Goal: Check status: Check status

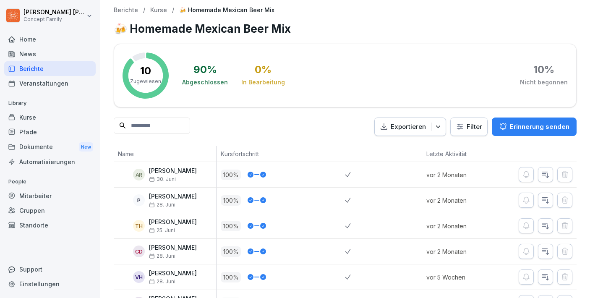
click at [18, 41] on div "Home" at bounding box center [50, 39] width 92 height 15
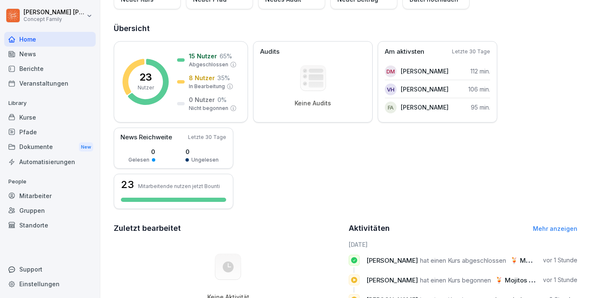
scroll to position [92, 0]
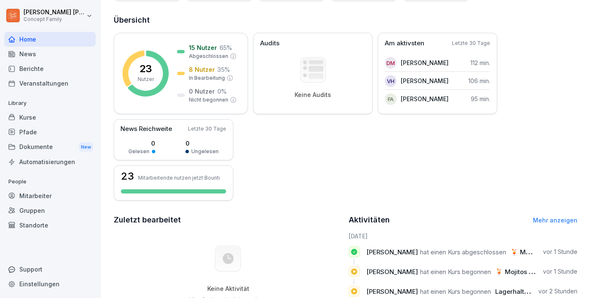
click at [31, 69] on div "Berichte" at bounding box center [50, 68] width 92 height 15
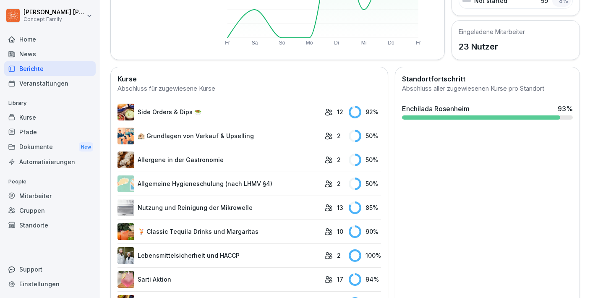
scroll to position [178, 0]
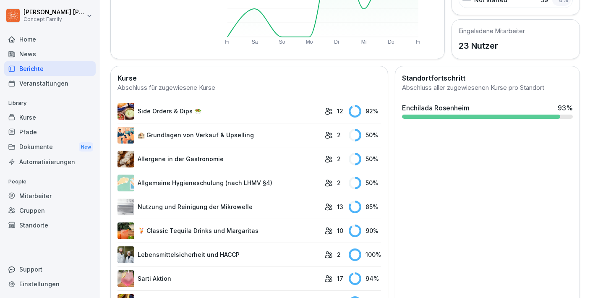
click at [231, 133] on link "🏨 Grundlagen von Verkauf & Upselling" at bounding box center [219, 135] width 203 height 17
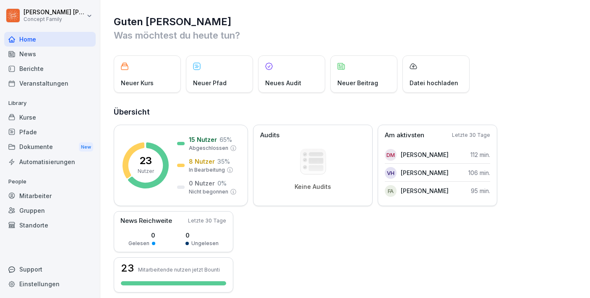
click at [33, 195] on div "Mitarbeiter" at bounding box center [50, 195] width 92 height 15
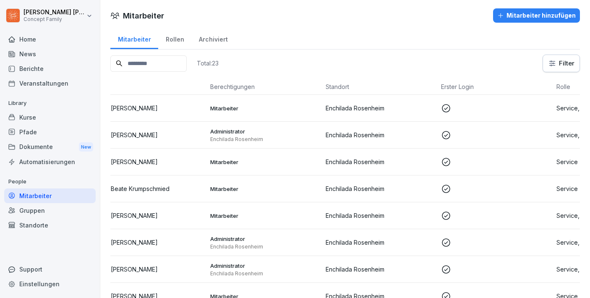
click at [152, 137] on p "[PERSON_NAME]" at bounding box center [134, 135] width 47 height 9
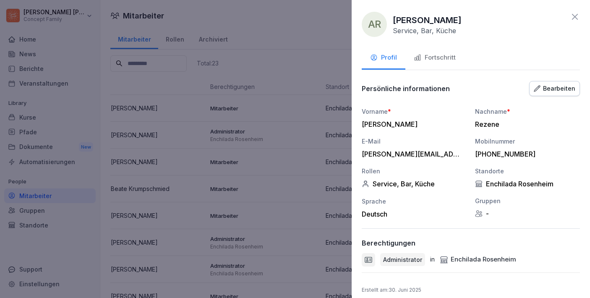
scroll to position [7, 0]
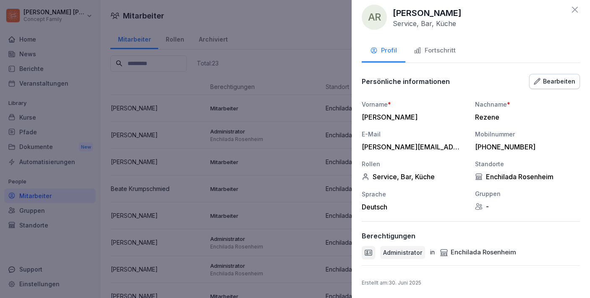
click at [445, 52] on div "Fortschritt" at bounding box center [435, 51] width 42 height 10
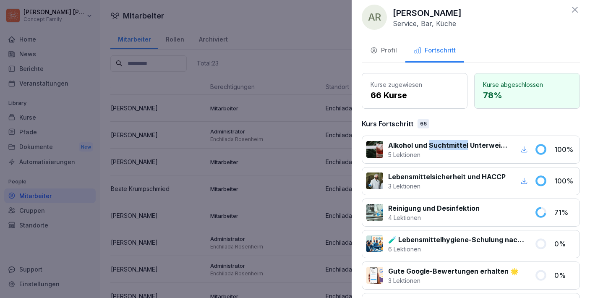
click at [390, 50] on div "Profil" at bounding box center [383, 51] width 27 height 10
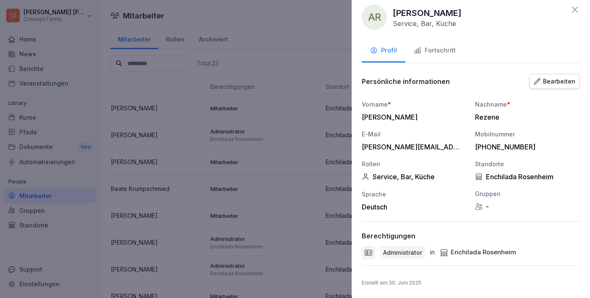
click at [557, 83] on div "Bearbeiten" at bounding box center [555, 81] width 42 height 9
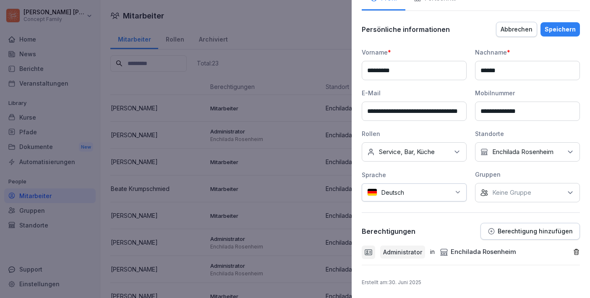
scroll to position [59, 0]
click at [362, 251] on div at bounding box center [368, 252] width 13 height 13
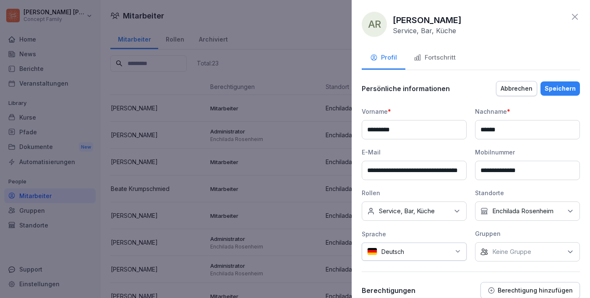
scroll to position [0, 0]
click at [444, 56] on div "Fortschritt" at bounding box center [435, 58] width 42 height 10
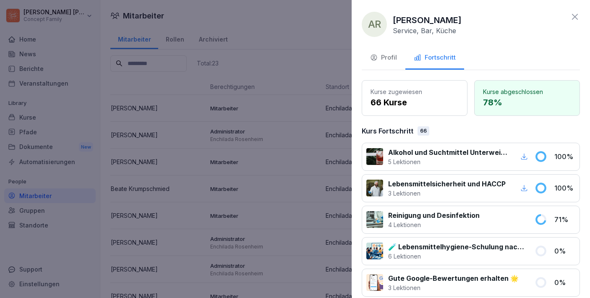
click at [575, 15] on icon at bounding box center [575, 17] width 10 height 10
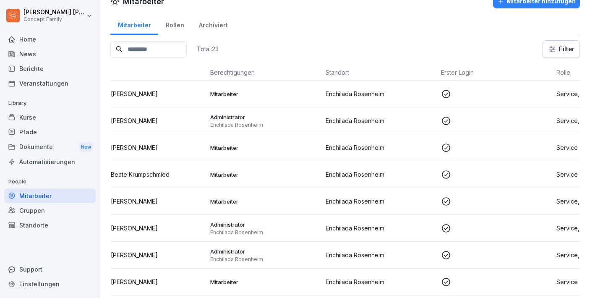
scroll to position [1, 0]
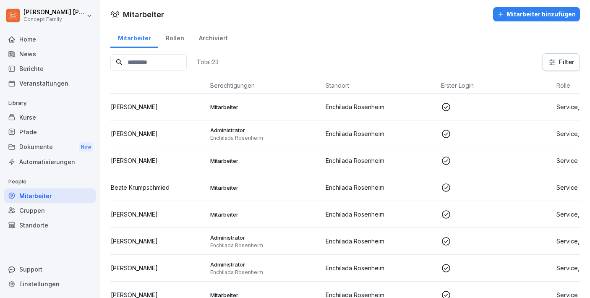
click at [27, 73] on div "Berichte" at bounding box center [50, 68] width 92 height 15
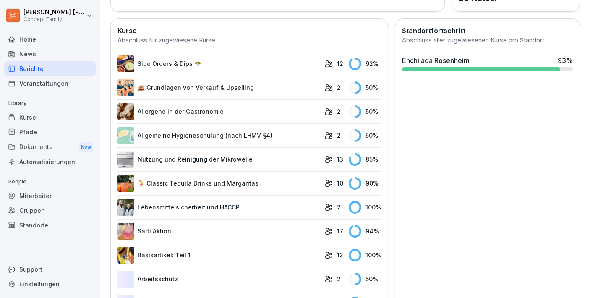
scroll to position [225, 0]
click at [26, 116] on div "Kurse" at bounding box center [50, 117] width 92 height 15
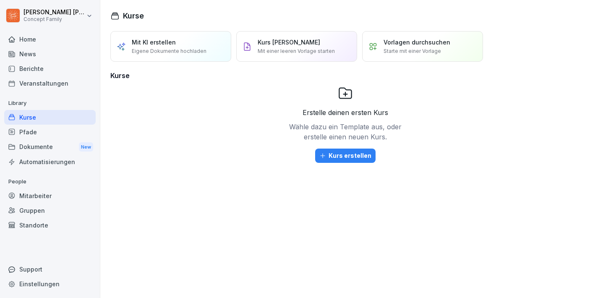
click at [55, 197] on div "Mitarbeiter" at bounding box center [50, 195] width 92 height 15
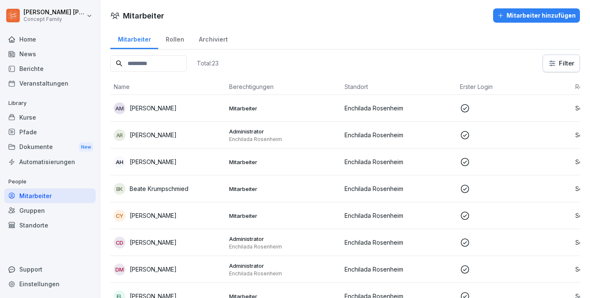
click at [166, 105] on p "[PERSON_NAME]" at bounding box center [153, 108] width 47 height 9
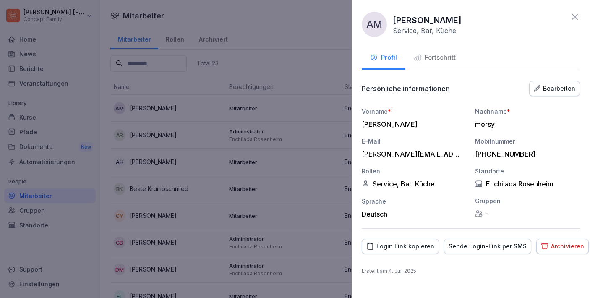
click at [442, 54] on div "Fortschritt" at bounding box center [435, 58] width 42 height 10
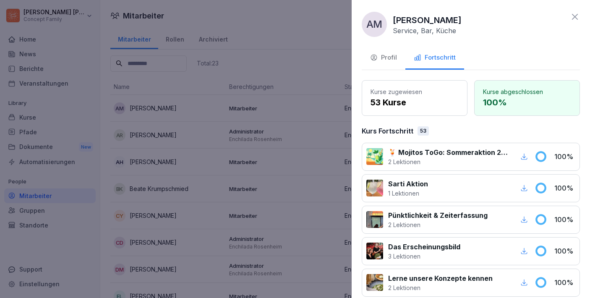
click at [576, 16] on icon at bounding box center [575, 17] width 6 height 6
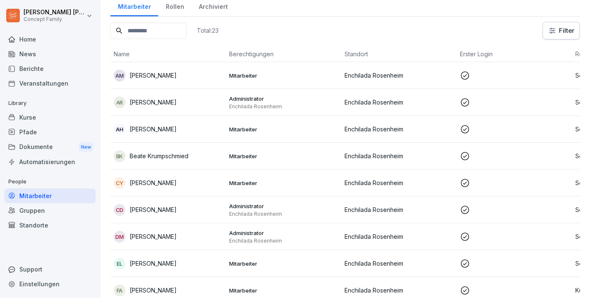
scroll to position [33, 0]
click at [150, 157] on p "Beate Krumpschmied" at bounding box center [159, 155] width 59 height 9
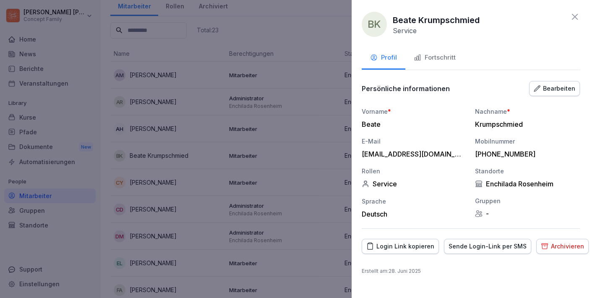
click at [442, 63] on button "Fortschritt" at bounding box center [434, 58] width 59 height 23
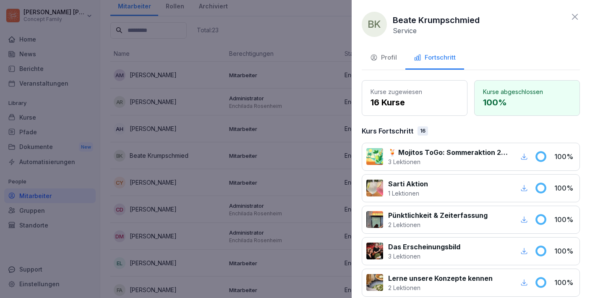
click at [571, 17] on icon at bounding box center [575, 17] width 10 height 10
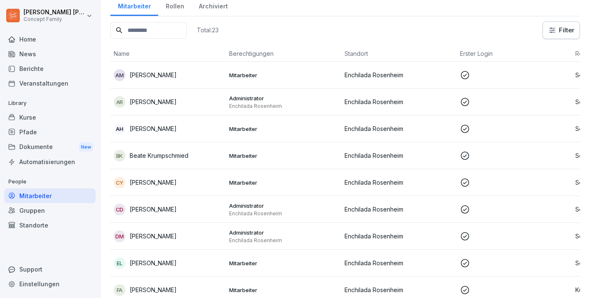
click at [147, 186] on p "[PERSON_NAME]" at bounding box center [153, 182] width 47 height 9
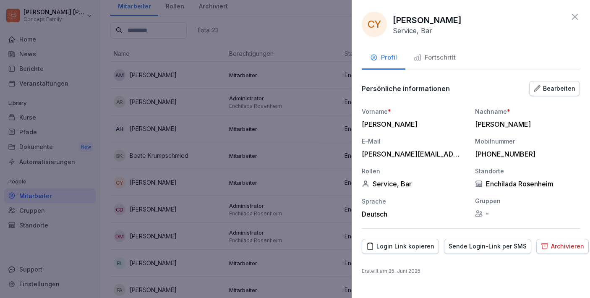
click at [439, 63] on button "Fortschritt" at bounding box center [434, 58] width 59 height 23
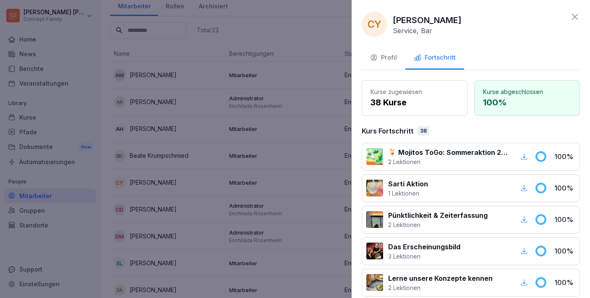
scroll to position [0, 0]
click at [576, 17] on icon at bounding box center [575, 17] width 10 height 10
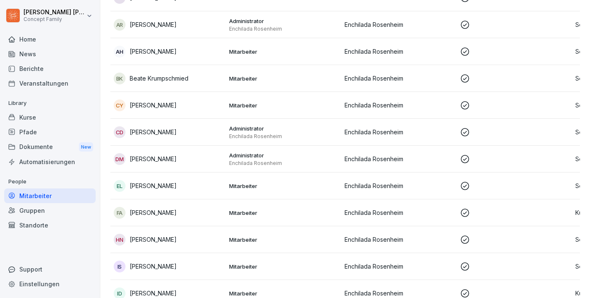
scroll to position [111, 0]
click at [139, 132] on p "[PERSON_NAME]" at bounding box center [153, 131] width 47 height 9
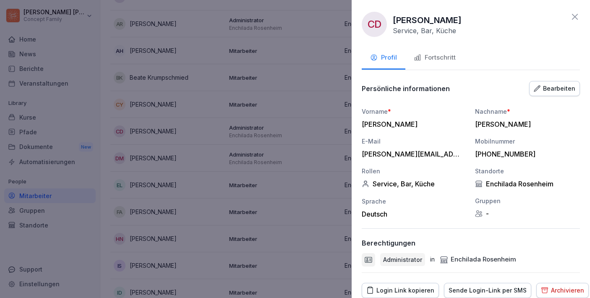
scroll to position [0, 0]
click at [575, 21] on icon at bounding box center [575, 17] width 10 height 10
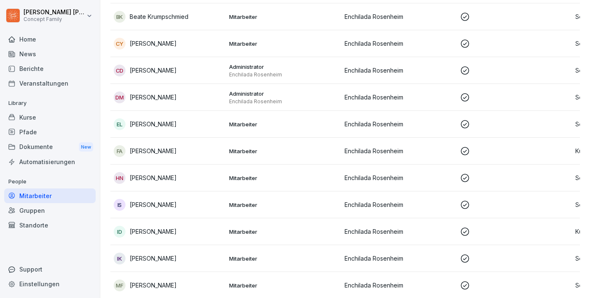
scroll to position [174, 0]
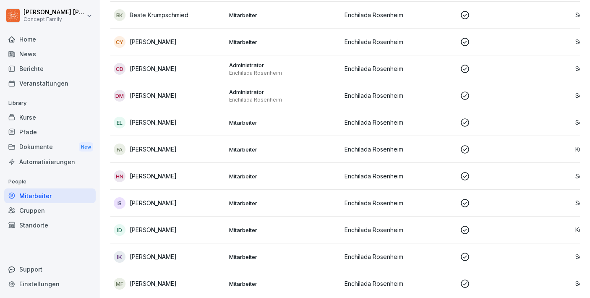
click at [144, 149] on p "[PERSON_NAME]" at bounding box center [153, 149] width 47 height 9
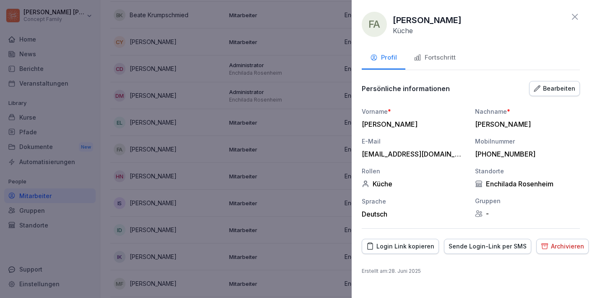
click at [446, 55] on div "Fortschritt" at bounding box center [435, 58] width 42 height 10
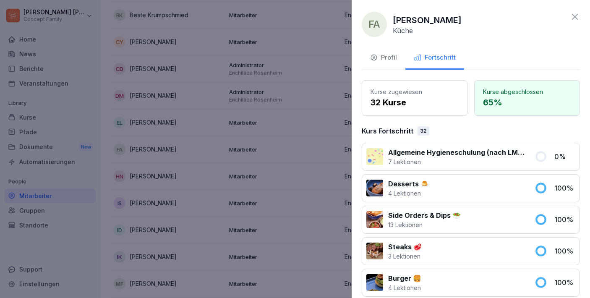
scroll to position [0, 0]
click at [578, 9] on div "FA [PERSON_NAME] [PERSON_NAME] Profil Fortschritt Kurse zugewiesen 32 Kurse Kur…" at bounding box center [471, 149] width 238 height 298
click at [574, 16] on icon at bounding box center [575, 17] width 6 height 6
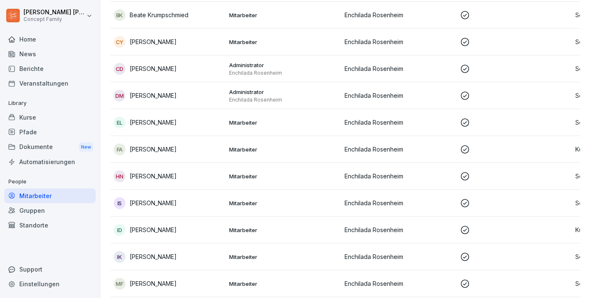
click at [169, 180] on div "[PERSON_NAME] [PERSON_NAME]" at bounding box center [168, 176] width 109 height 12
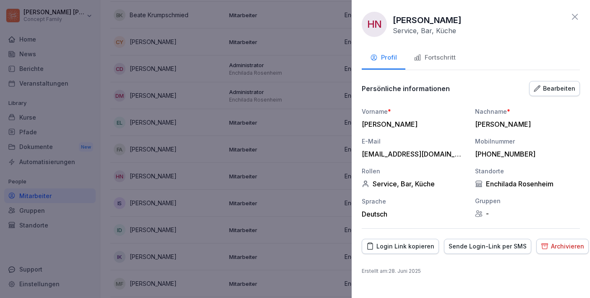
click at [576, 17] on icon at bounding box center [575, 17] width 10 height 10
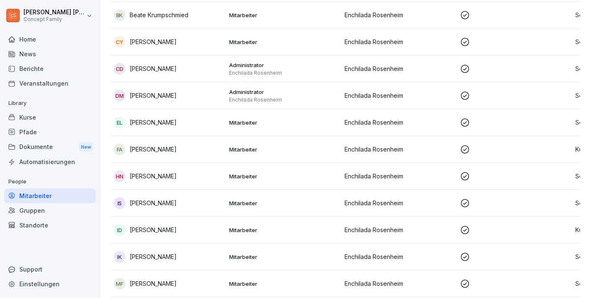
click at [154, 182] on div "[PERSON_NAME] [PERSON_NAME]" at bounding box center [168, 176] width 109 height 12
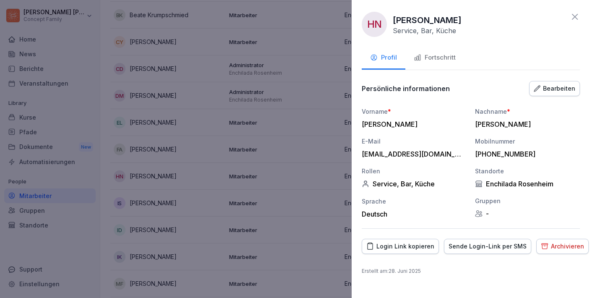
click at [432, 50] on button "Fortschritt" at bounding box center [434, 58] width 59 height 23
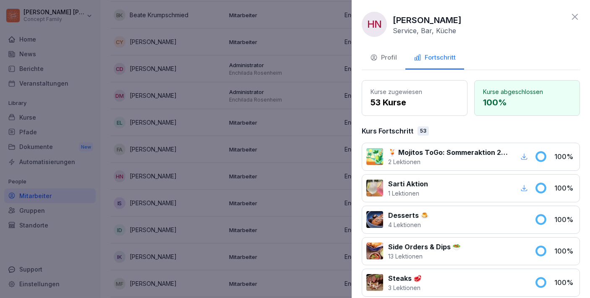
click at [575, 16] on icon at bounding box center [575, 17] width 10 height 10
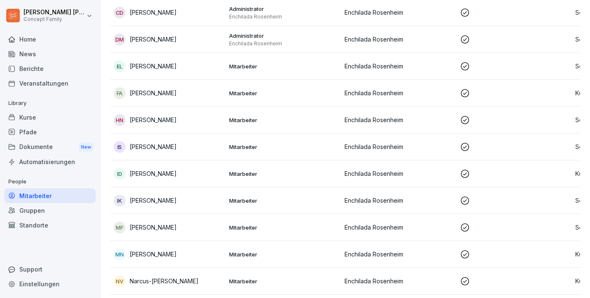
scroll to position [232, 0]
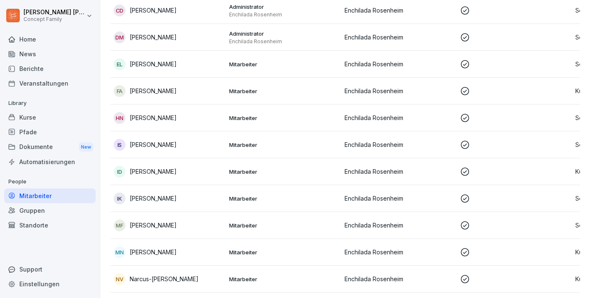
click at [158, 203] on div "IK [PERSON_NAME]" at bounding box center [168, 199] width 109 height 12
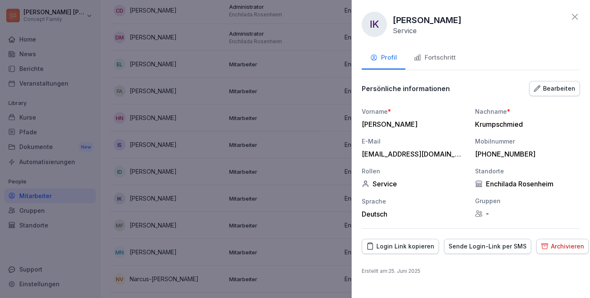
click at [445, 47] on button "Fortschritt" at bounding box center [434, 58] width 59 height 23
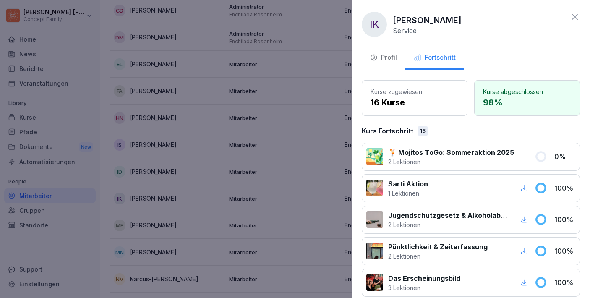
scroll to position [0, 0]
click at [571, 15] on icon at bounding box center [575, 17] width 10 height 10
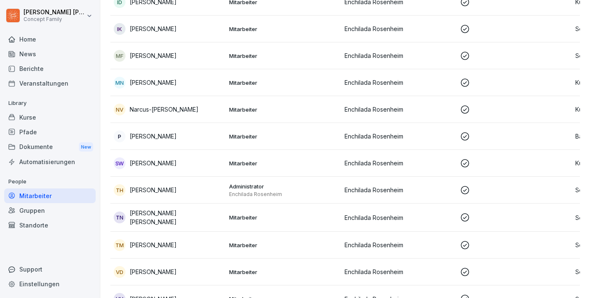
scroll to position [406, 0]
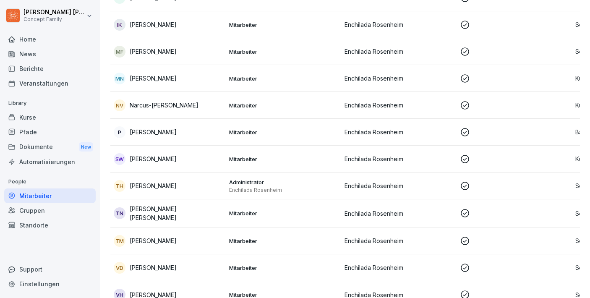
click at [166, 190] on p "[PERSON_NAME]" at bounding box center [153, 185] width 47 height 9
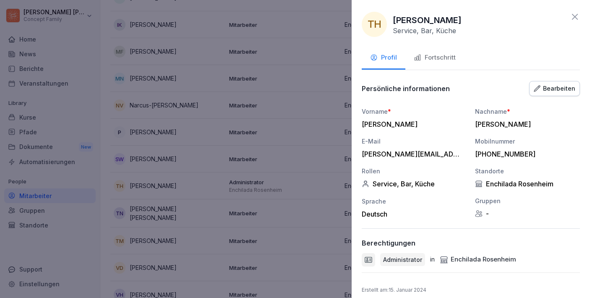
click at [439, 55] on div "Fortschritt" at bounding box center [435, 58] width 42 height 10
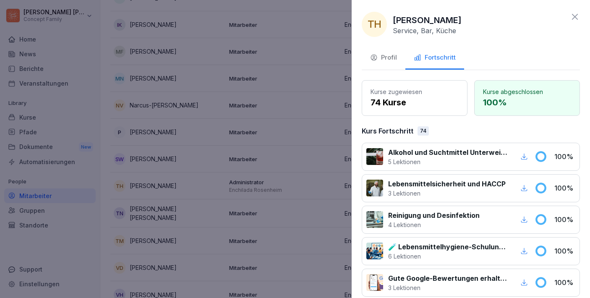
click at [577, 16] on icon at bounding box center [575, 17] width 10 height 10
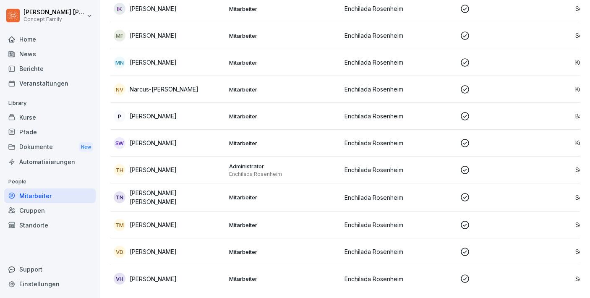
scroll to position [421, 0]
click at [145, 196] on p "[PERSON_NAME] [PERSON_NAME]" at bounding box center [176, 198] width 93 height 18
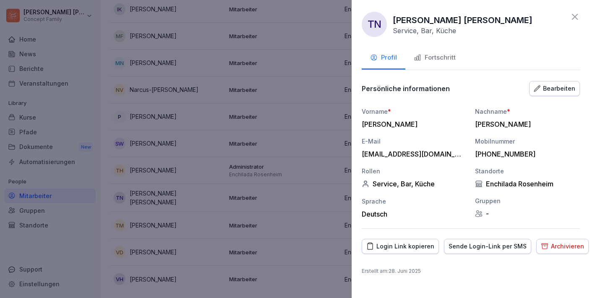
click at [434, 54] on div "Fortschritt" at bounding box center [435, 58] width 42 height 10
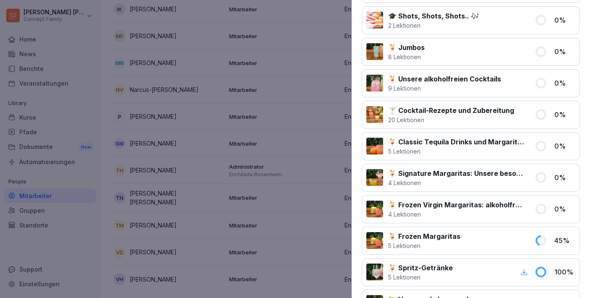
scroll to position [1389, 0]
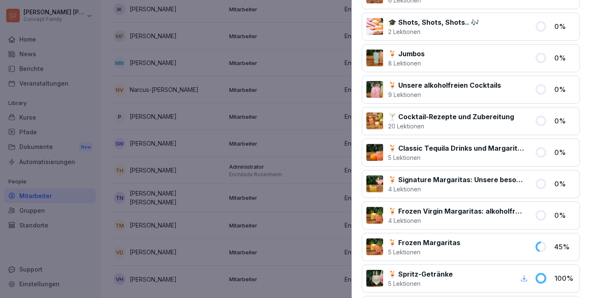
click at [325, 155] on div at bounding box center [295, 149] width 590 height 298
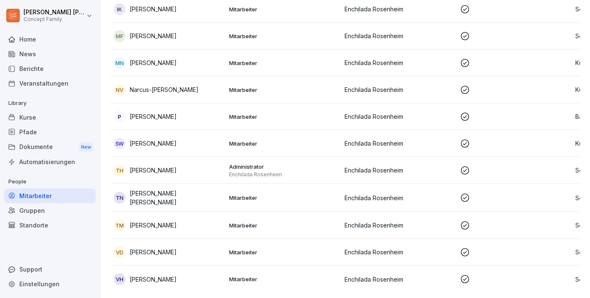
click at [150, 279] on p "[PERSON_NAME]" at bounding box center [153, 279] width 47 height 9
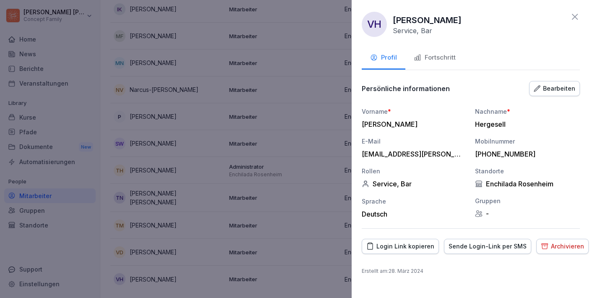
click at [450, 58] on div "Fortschritt" at bounding box center [435, 58] width 42 height 10
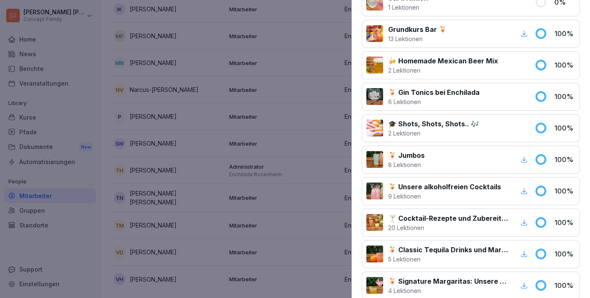
scroll to position [0, 0]
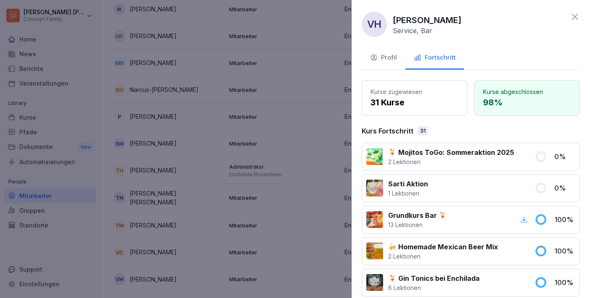
click at [575, 16] on icon at bounding box center [575, 17] width 6 height 6
